Goal: Find specific page/section: Find specific page/section

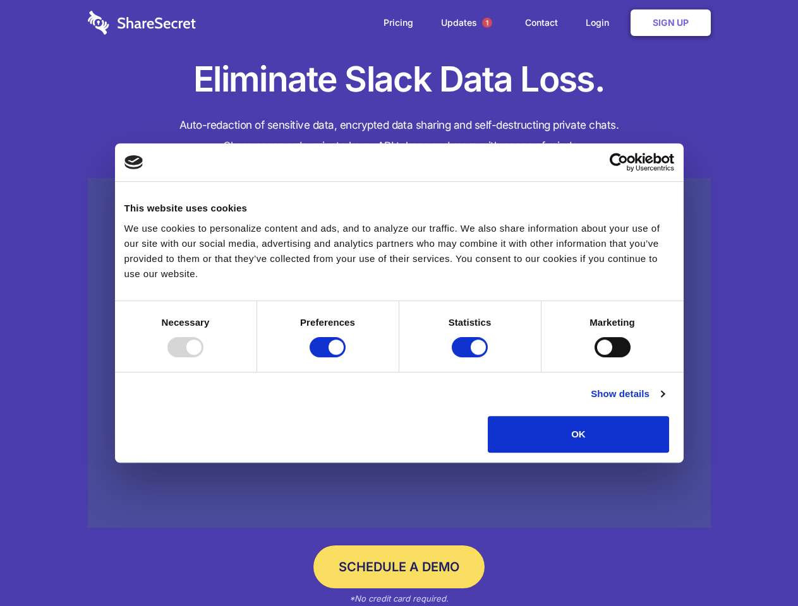
click at [203, 357] on div at bounding box center [185, 347] width 36 height 20
click at [345, 357] on input "Preferences" at bounding box center [327, 347] width 36 height 20
checkbox input "false"
click at [471, 357] on input "Statistics" at bounding box center [470, 347] width 36 height 20
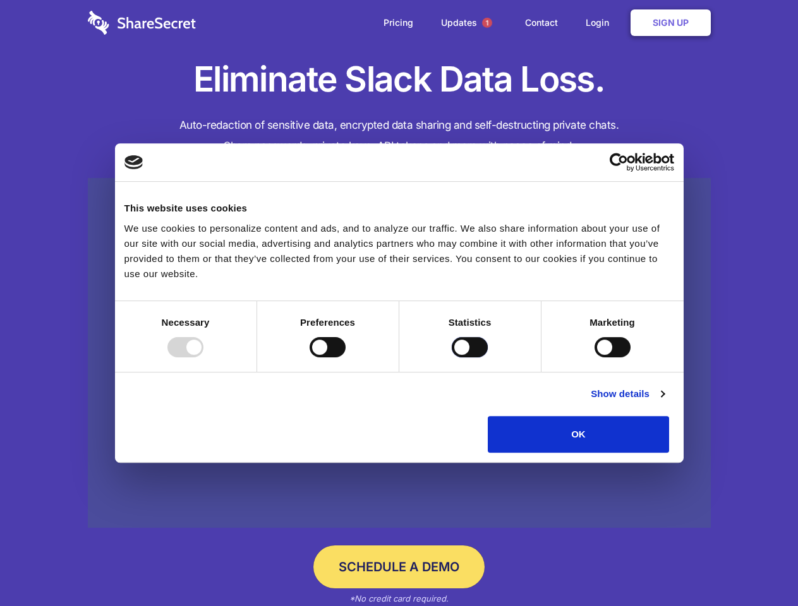
checkbox input "false"
click at [594, 357] on input "Marketing" at bounding box center [612, 347] width 36 height 20
checkbox input "true"
click at [664, 402] on link "Show details" at bounding box center [626, 393] width 73 height 15
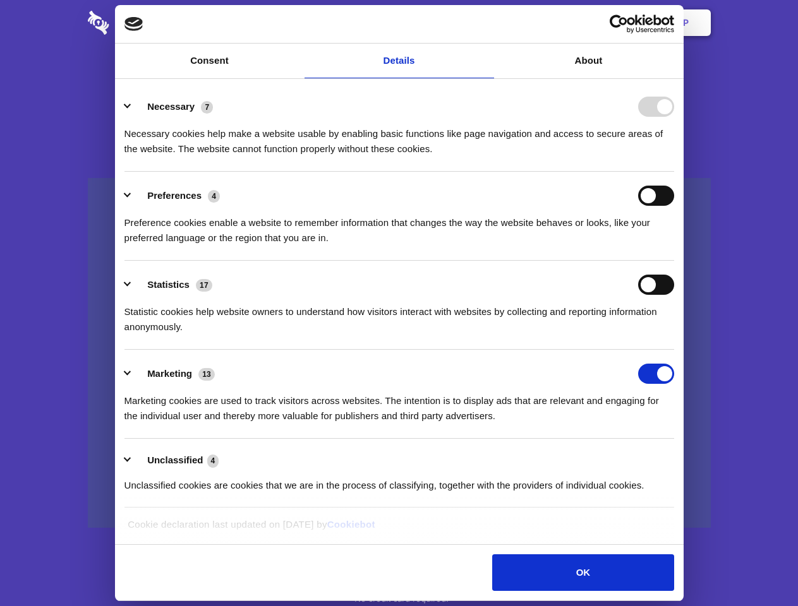
click at [679, 457] on ul "Necessary 7 Necessary cookies help make a website usable by enabling basic func…" at bounding box center [398, 296] width 561 height 426
click at [486, 23] on span "1" at bounding box center [487, 23] width 10 height 10
